Goal: Check status: Check status

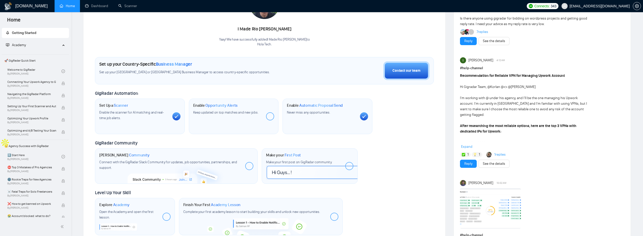
scroll to position [268, 0]
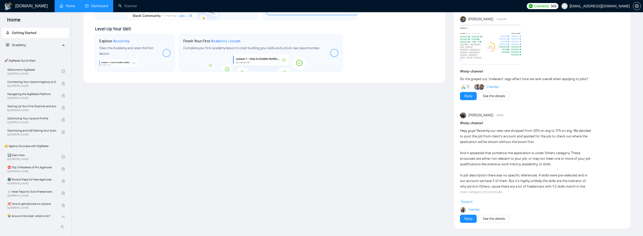
click at [86, 5] on link "Dashboard" at bounding box center [96, 6] width 23 height 4
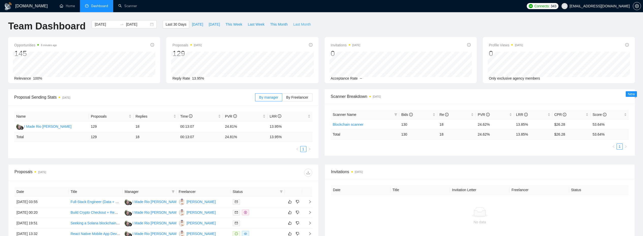
click at [305, 23] on span "Last Month" at bounding box center [302, 25] width 18 height 6
type input "[DATE]"
click at [285, 24] on span "This Month" at bounding box center [279, 25] width 18 height 6
type input "[DATE]"
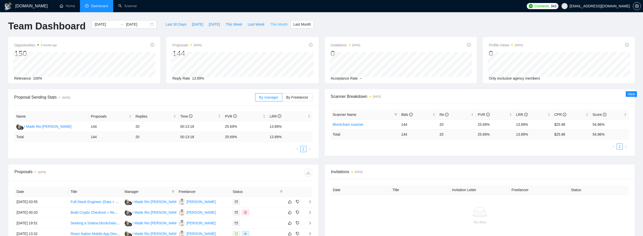
type input "[DATE]"
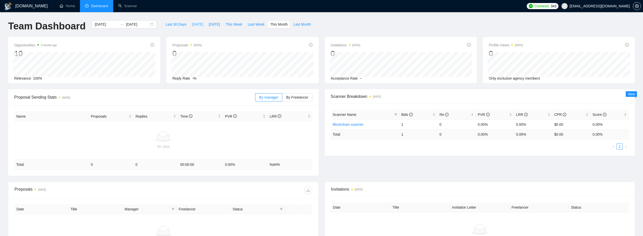
click at [189, 26] on button "[DATE]" at bounding box center [197, 24] width 17 height 8
type input "[DATE]"
click at [73, 63] on div "[DATE] Relevant 1" at bounding box center [84, 64] width 142 height 25
click at [177, 24] on span "Last 30 Days" at bounding box center [176, 25] width 21 height 6
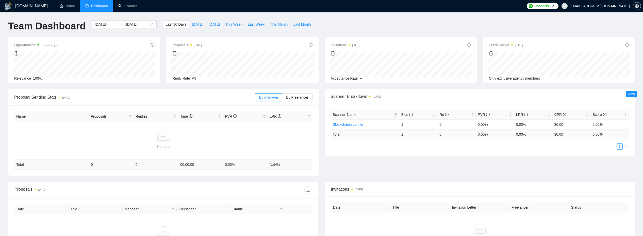
type input "[DATE]"
